Goal: Task Accomplishment & Management: Use online tool/utility

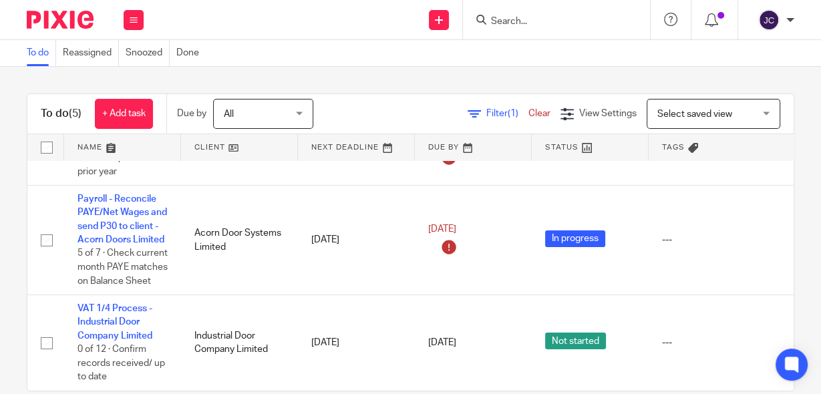
scroll to position [203, 0]
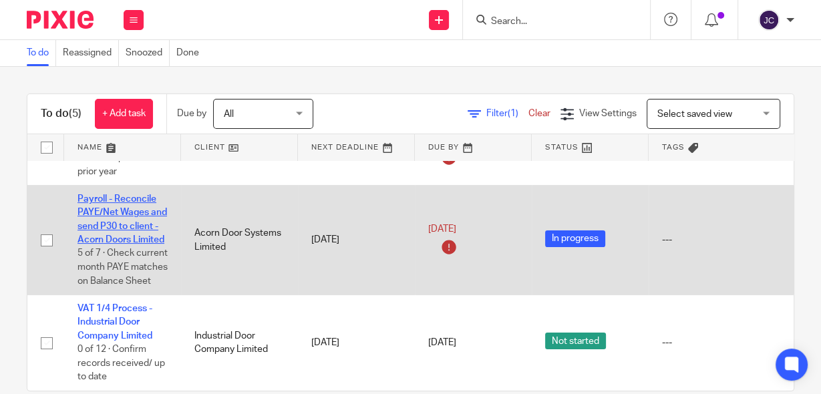
click at [134, 194] on link "Payroll - Reconcile PAYE/Net Wages and send P30 to client - Acorn Doors Limited" at bounding box center [123, 219] width 90 height 50
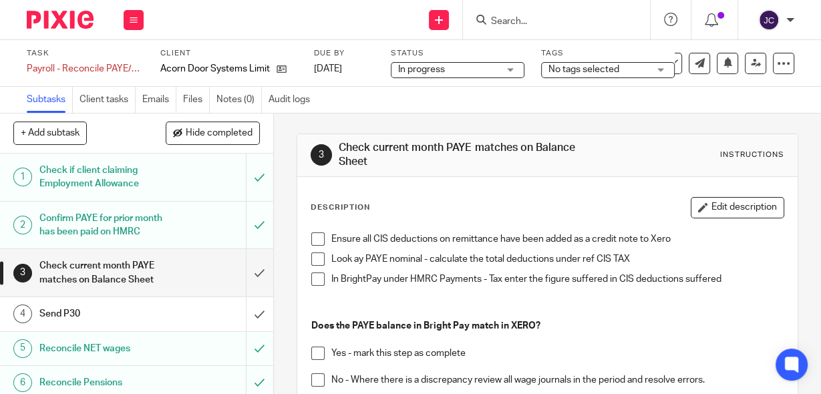
click at [311, 235] on span at bounding box center [317, 239] width 13 height 13
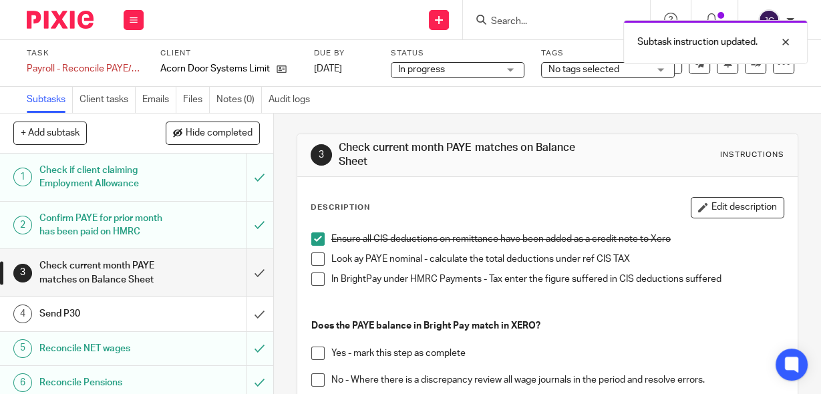
click at [317, 265] on span at bounding box center [317, 259] width 13 height 13
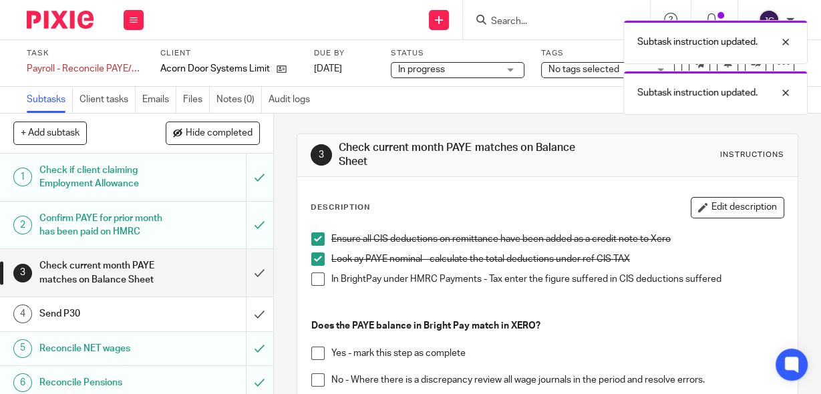
click at [311, 277] on span at bounding box center [317, 279] width 13 height 13
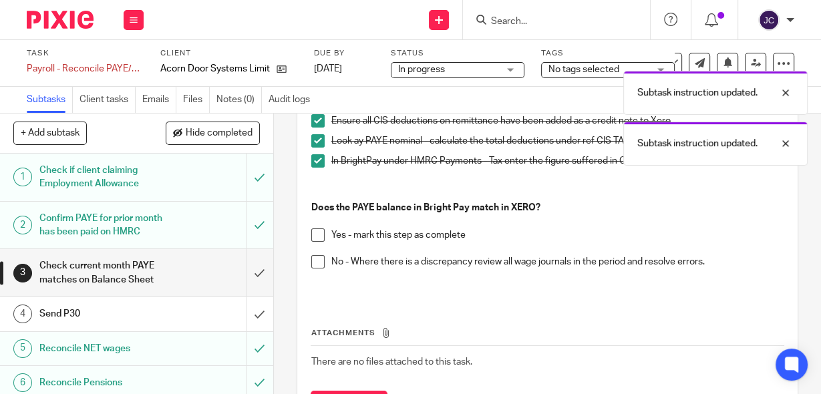
scroll to position [120, 0]
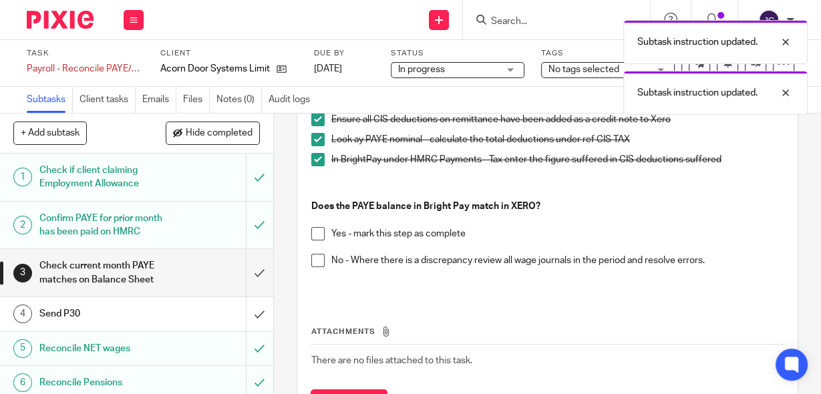
click at [313, 233] on span at bounding box center [317, 233] width 13 height 13
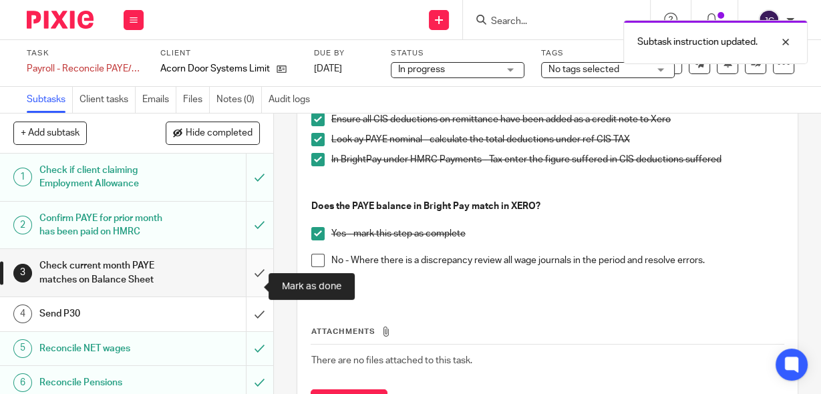
click at [248, 292] on input "submit" at bounding box center [136, 272] width 273 height 47
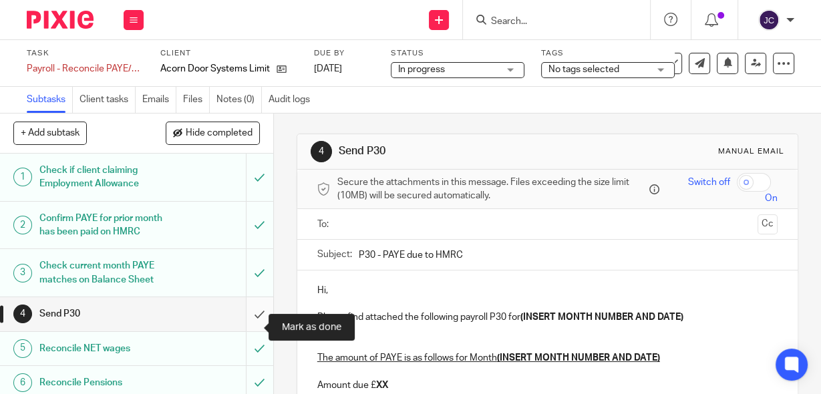
click at [249, 326] on input "submit" at bounding box center [136, 313] width 273 height 33
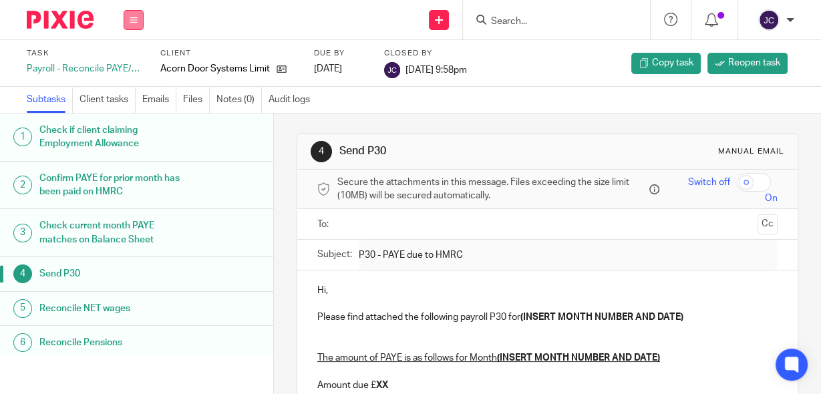
click at [132, 24] on button at bounding box center [134, 20] width 20 height 20
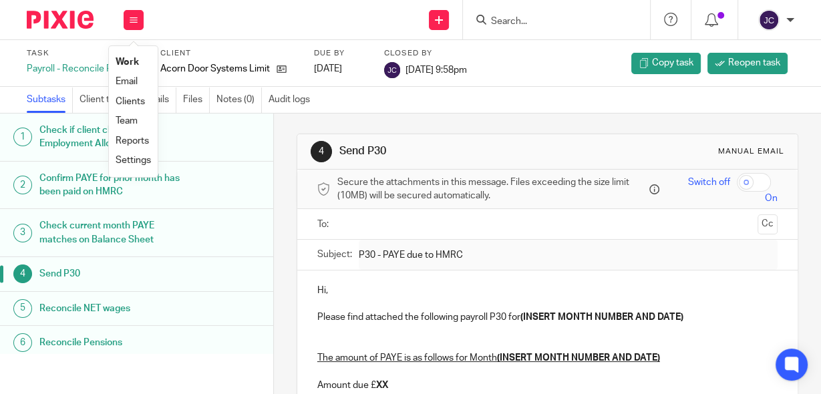
click at [130, 60] on link "Work" at bounding box center [127, 61] width 23 height 9
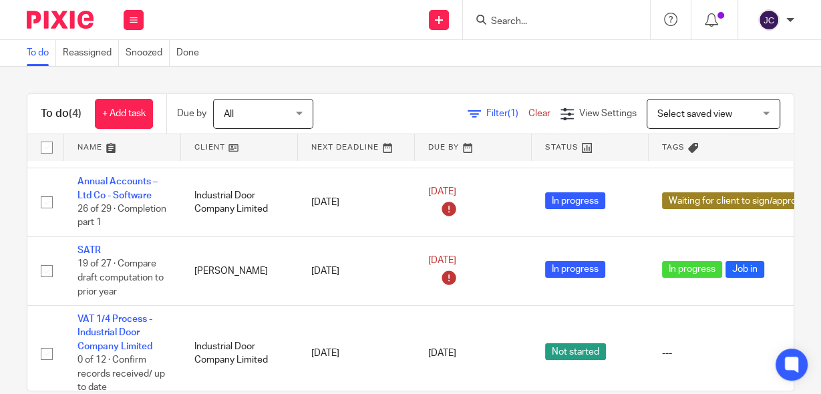
scroll to position [80, 0]
